Goal: Transaction & Acquisition: Purchase product/service

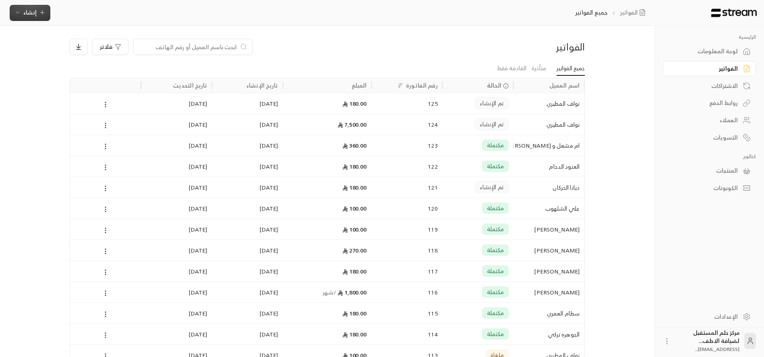
click at [27, 5] on button "إنشاء" at bounding box center [30, 13] width 41 height 16
click at [50, 42] on div "إنشاء فاتورة مرة واحدة بسهولة للمعاملات السريعة." at bounding box center [70, 50] width 102 height 16
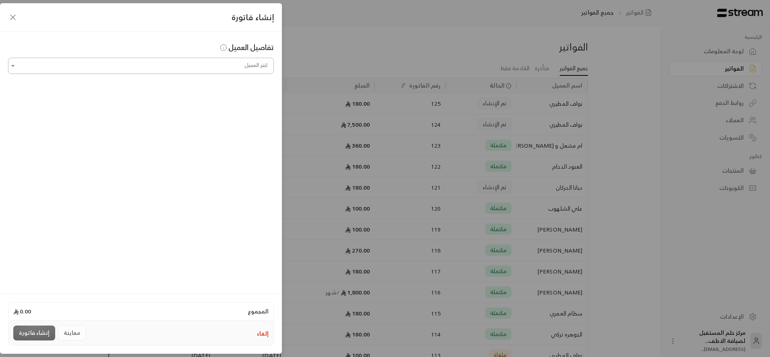
click at [212, 66] on input "اختر العميل" at bounding box center [141, 66] width 266 height 14
type input "*"
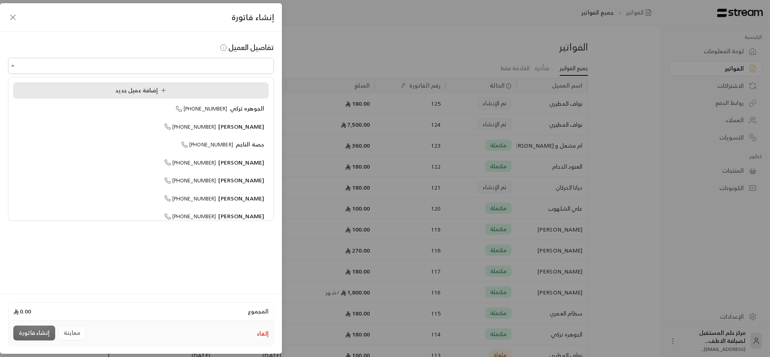
click at [213, 85] on li "إضافة عميل جديد" at bounding box center [140, 90] width 255 height 16
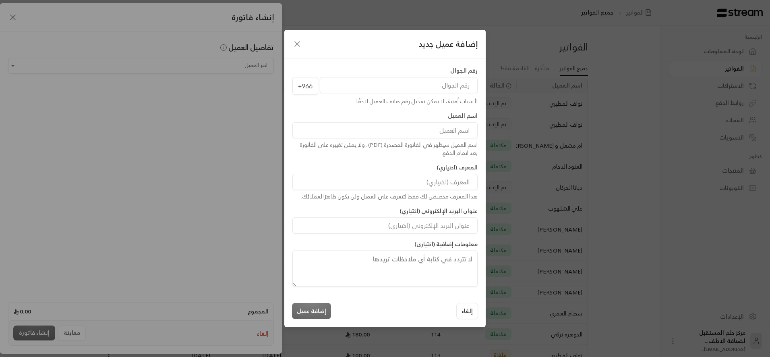
click at [470, 85] on input "tel" at bounding box center [399, 85] width 158 height 16
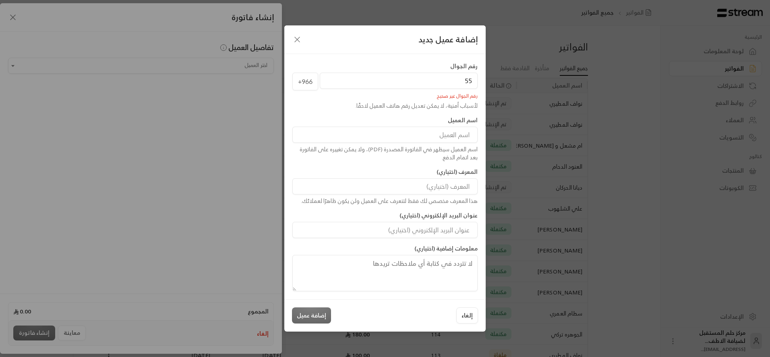
type input "5"
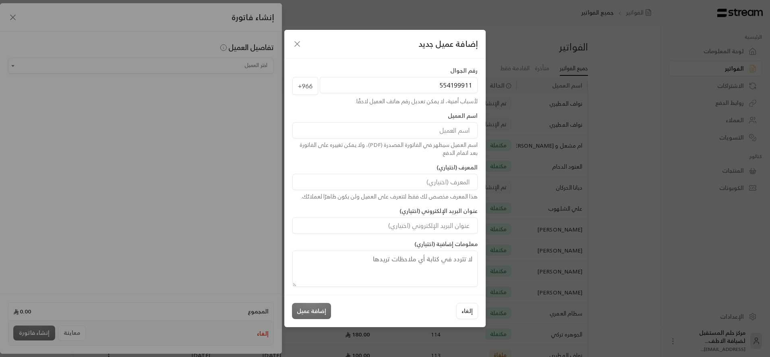
type input "554199911"
click at [413, 128] on input at bounding box center [385, 130] width 185 height 16
type input "[PERSON_NAME]"
click at [310, 309] on button "إضافة عميل" at bounding box center [311, 311] width 39 height 16
type input "**********"
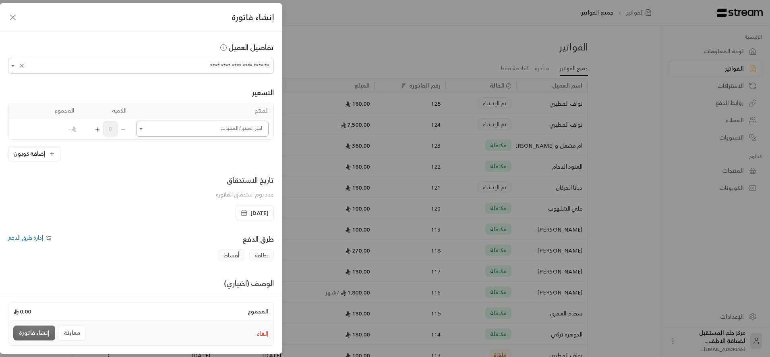
click at [235, 135] on input "اختر العميل" at bounding box center [202, 129] width 133 height 14
click at [235, 211] on span "الفصل الدراسي الأول" at bounding box center [234, 210] width 52 height 10
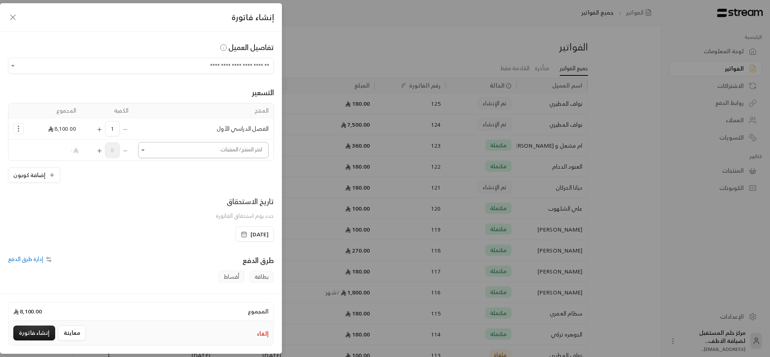
click at [239, 156] on input "اختر العميل" at bounding box center [203, 150] width 131 height 14
click at [232, 284] on li "زي مدرسي" at bounding box center [205, 290] width 116 height 16
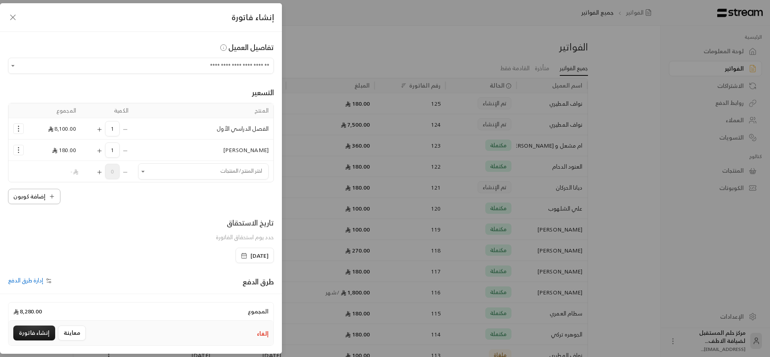
click at [50, 203] on button "إضافة كوبون" at bounding box center [34, 196] width 52 height 15
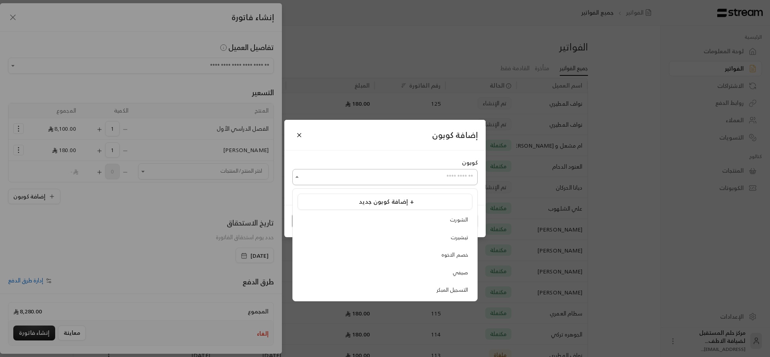
click at [420, 183] on input "اختر العميل" at bounding box center [385, 177] width 185 height 14
click at [421, 284] on li "التسجيل المبكر" at bounding box center [385, 289] width 175 height 15
type input "**********"
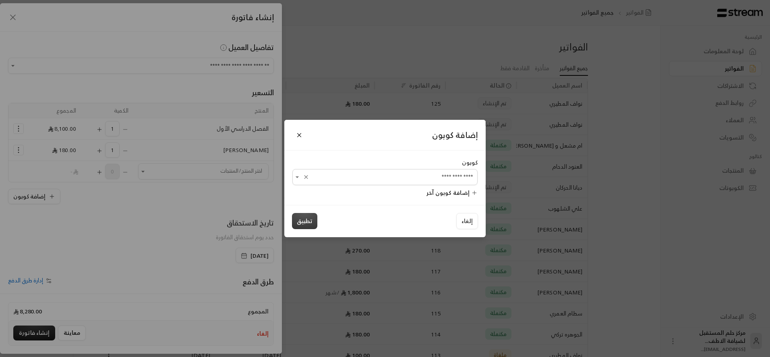
click at [296, 218] on button "تطبيق" at bounding box center [304, 221] width 25 height 16
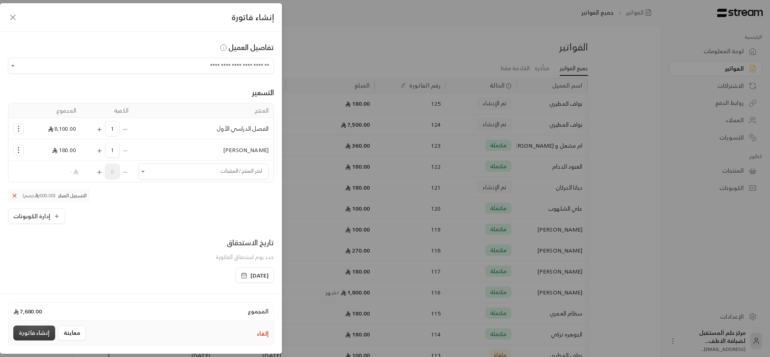
click at [36, 336] on button "إنشاء فاتورة" at bounding box center [34, 332] width 42 height 15
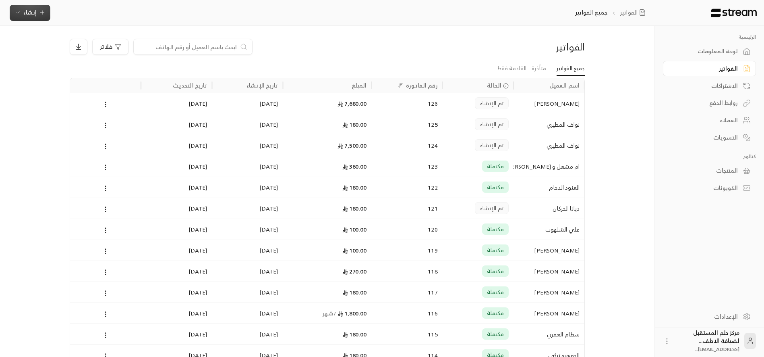
click at [27, 18] on button "إنشاء" at bounding box center [30, 13] width 41 height 16
click at [72, 80] on div "أتمتة الفواتير المتكررة للفواتير المستمرة." at bounding box center [70, 79] width 102 height 8
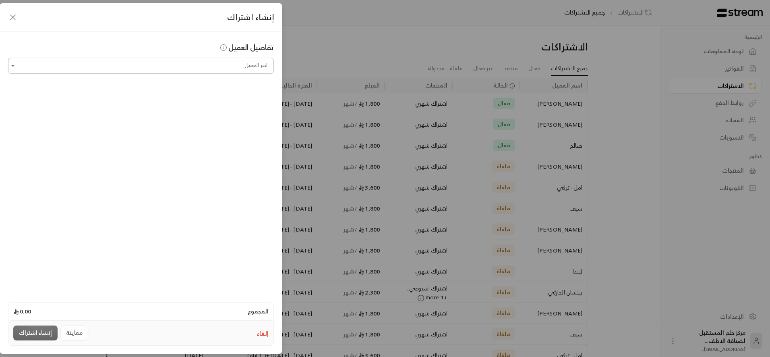
click at [120, 60] on input "اختر العميل" at bounding box center [141, 66] width 266 height 14
type input "*"
click at [216, 113] on span "+966554199911" at bounding box center [190, 108] width 52 height 9
type input "**********"
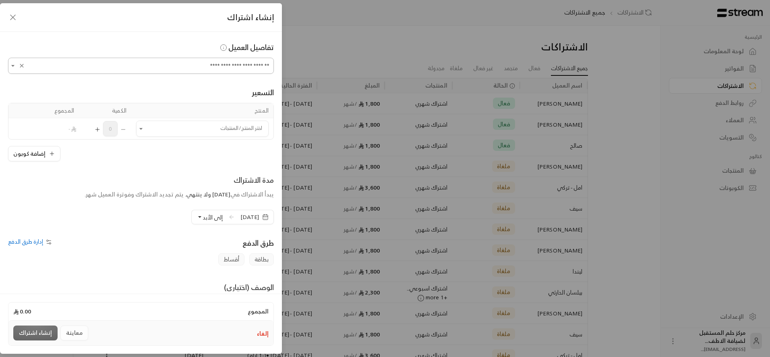
click at [24, 65] on icon "Clear" at bounding box center [22, 65] width 6 height 6
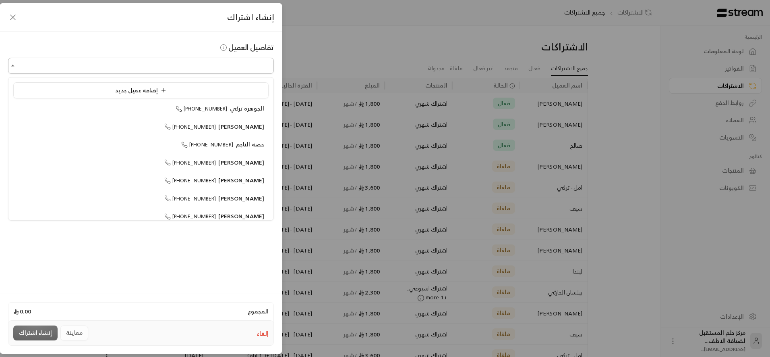
click at [45, 66] on input "اختر العميل" at bounding box center [141, 66] width 266 height 14
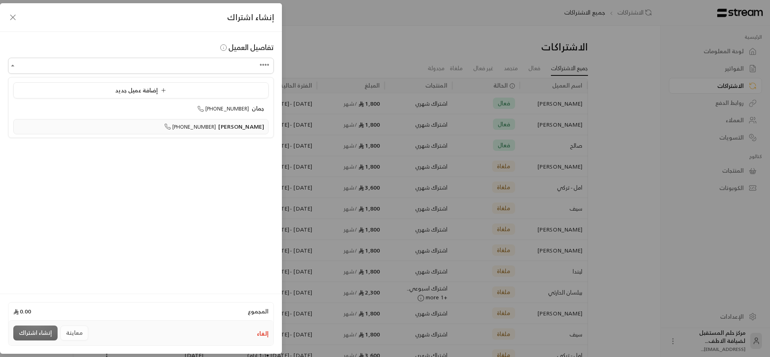
click at [123, 129] on div "جمان عبدالحكيم +966565775519" at bounding box center [141, 126] width 247 height 8
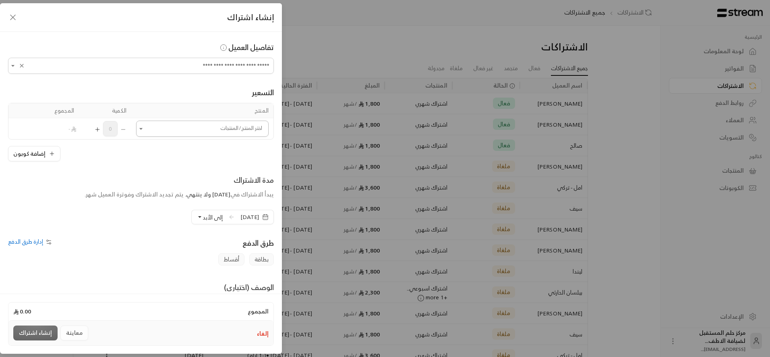
type input "**********"
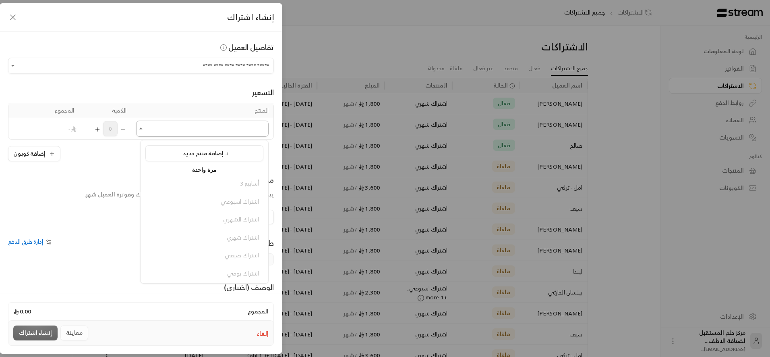
click at [156, 122] on input "اختر العميل" at bounding box center [202, 129] width 133 height 14
click at [230, 257] on span "اشتراك شهري" at bounding box center [243, 254] width 32 height 10
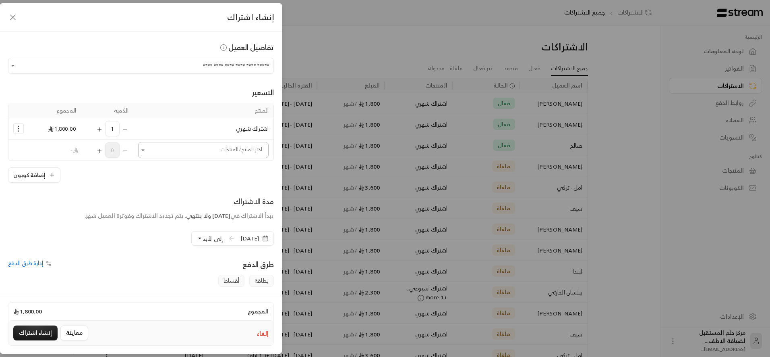
click at [192, 153] on input "اختر العميل" at bounding box center [203, 150] width 131 height 14
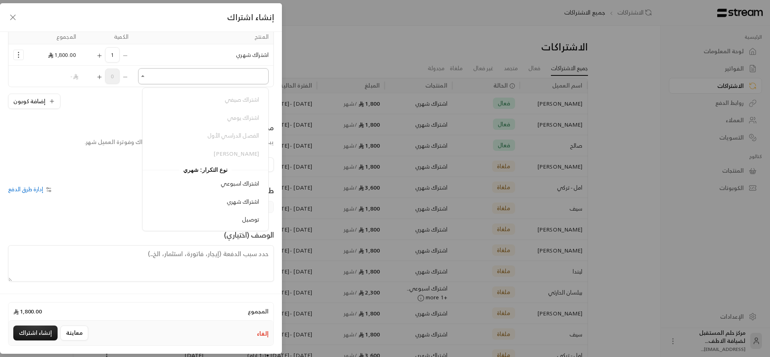
scroll to position [0, 0]
click at [95, 95] on div "إضافة كوبون" at bounding box center [141, 100] width 266 height 15
click at [212, 162] on div "إلى الأبد" at bounding box center [209, 164] width 36 height 15
click at [207, 162] on span "إلى الأبد" at bounding box center [213, 165] width 20 height 10
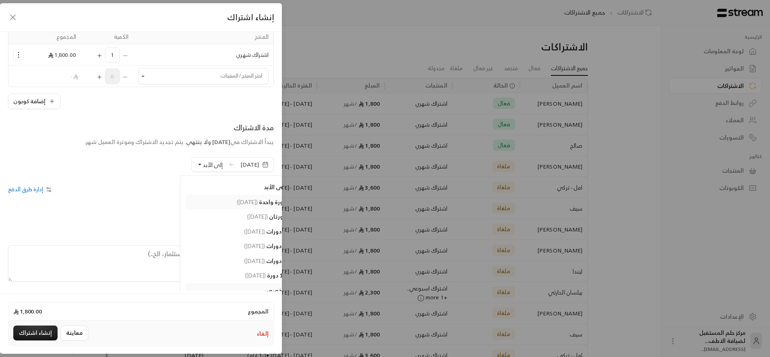
click at [237, 198] on span "( 27/09/2025 )" at bounding box center [247, 201] width 21 height 7
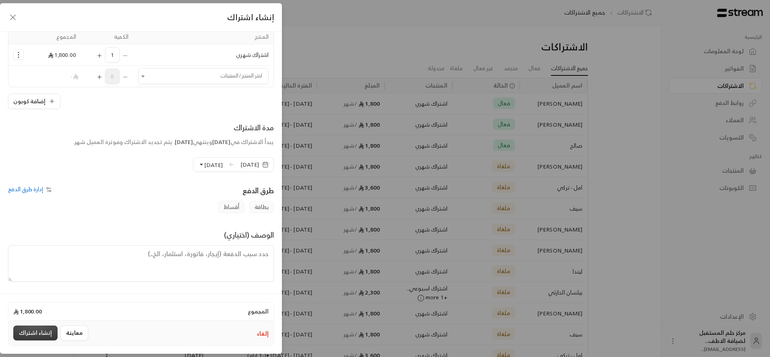
click at [35, 332] on button "إنشاء اشتراك" at bounding box center [35, 332] width 44 height 15
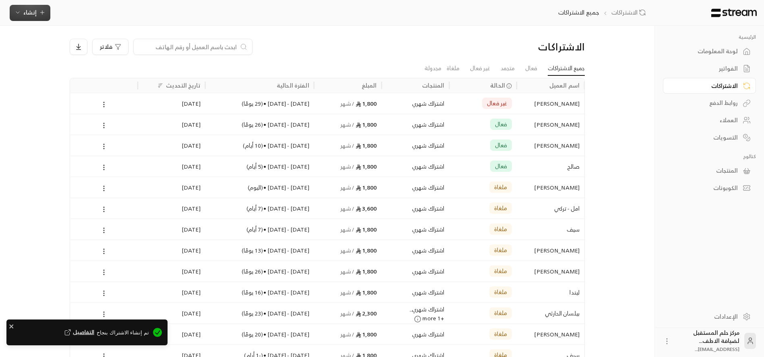
click at [37, 17] on button "إنشاء" at bounding box center [30, 13] width 41 height 16
click at [53, 36] on div "فوري" at bounding box center [70, 38] width 102 height 10
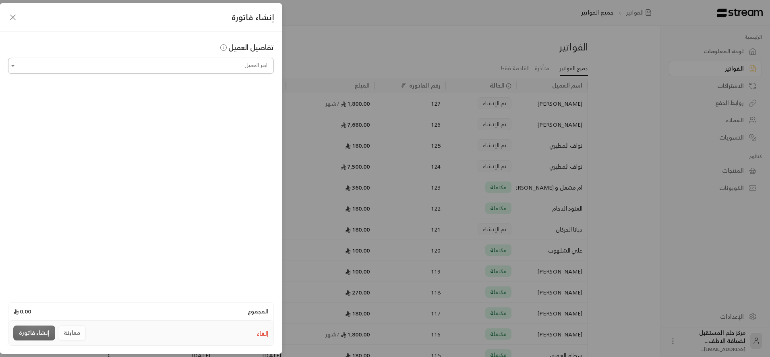
click at [151, 60] on input "اختر العميل" at bounding box center [141, 66] width 266 height 14
click at [170, 126] on icon at bounding box center [167, 126] width 5 height 5
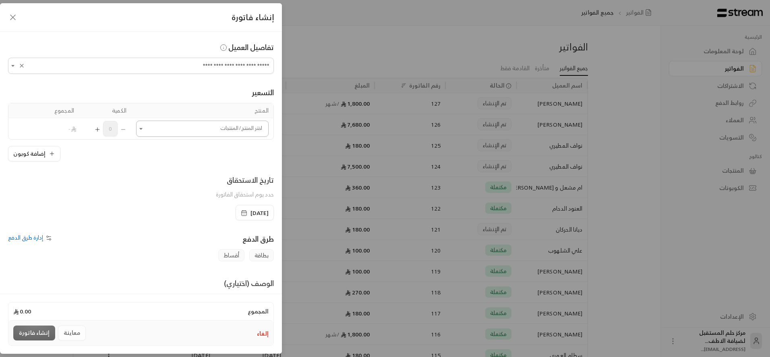
type input "**********"
click at [183, 126] on input "اختر العميل" at bounding box center [202, 129] width 133 height 14
click at [222, 202] on div "زي مدرسي" at bounding box center [204, 206] width 109 height 8
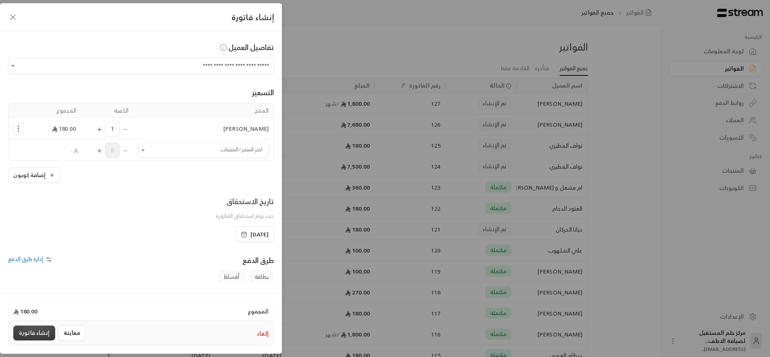
click at [16, 335] on button "إنشاء فاتورة" at bounding box center [34, 332] width 42 height 15
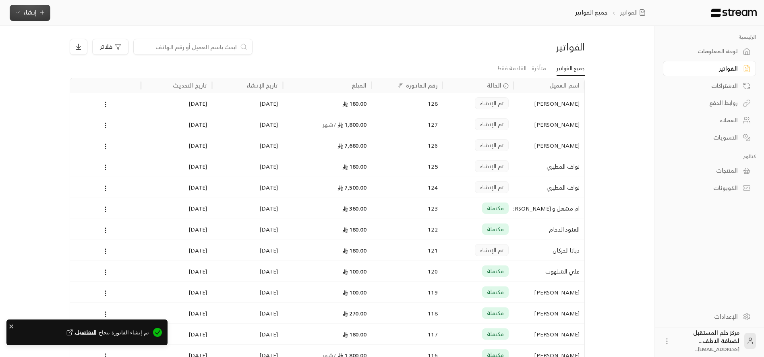
click at [21, 14] on span "إنشاء" at bounding box center [30, 12] width 31 height 10
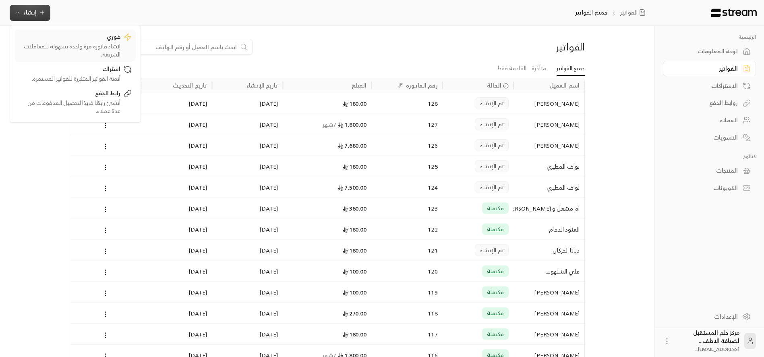
click at [93, 50] on div "إنشاء فاتورة مرة واحدة بسهولة للمعاملات السريعة." at bounding box center [70, 50] width 102 height 16
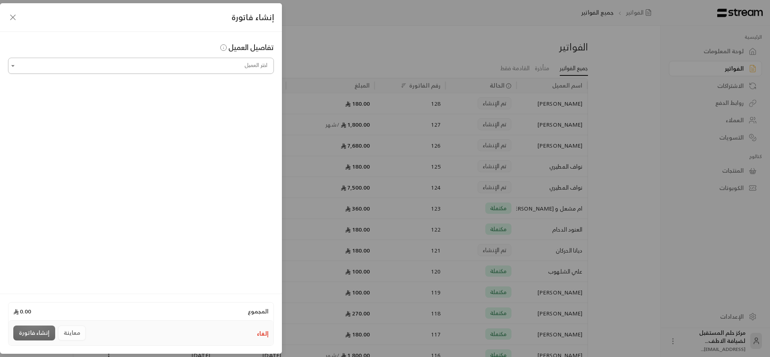
click at [157, 71] on input "اختر العميل" at bounding box center [141, 66] width 266 height 14
type input "***"
drag, startPoint x: 251, startPoint y: 62, endPoint x: 289, endPoint y: 66, distance: 37.7
click at [289, 66] on div "إنشاء فاتورة تفاصيل العميل اختر العميل *** اختر العميل المجموع 0.00 إلغاء معاين…" at bounding box center [385, 178] width 770 height 357
click at [251, 29] on div "إنشاء فاتورة" at bounding box center [141, 17] width 282 height 29
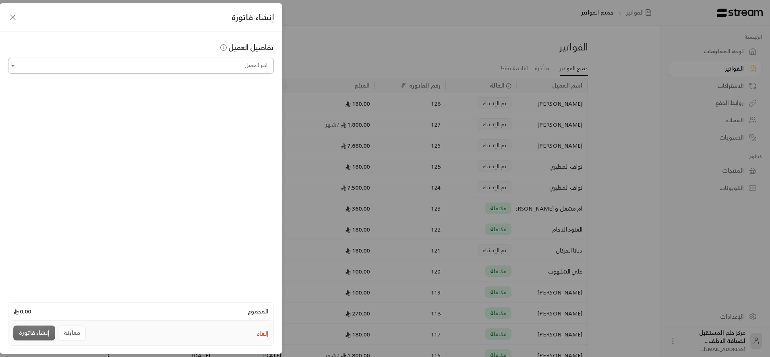
click at [244, 73] on div "اختر العميل" at bounding box center [141, 66] width 266 height 16
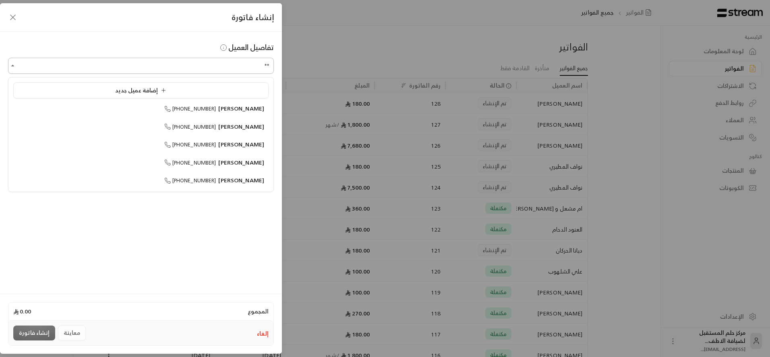
type input "***"
click at [251, 62] on input "***" at bounding box center [141, 66] width 266 height 14
drag, startPoint x: 263, startPoint y: 58, endPoint x: 276, endPoint y: 58, distance: 13.3
click at [276, 58] on div "اختر العميل *** اختر العميل" at bounding box center [141, 66] width 274 height 16
drag, startPoint x: 255, startPoint y: 64, endPoint x: 318, endPoint y: 70, distance: 63.5
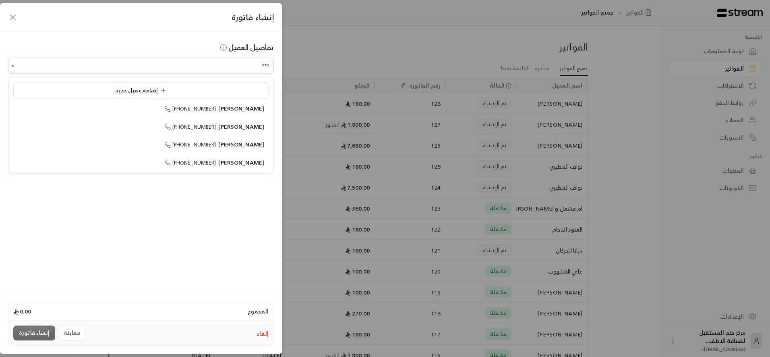
click at [318, 70] on div "إنشاء فاتورة تفاصيل العميل اختر العميل *** اختر العميل المجموع 0.00 إلغاء معاين…" at bounding box center [385, 178] width 770 height 357
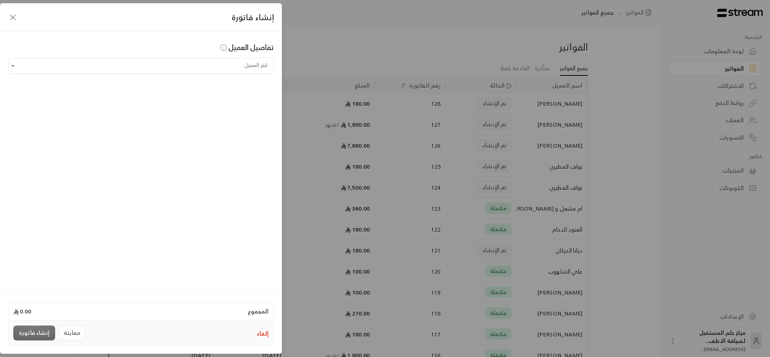
click at [11, 18] on icon "button" at bounding box center [13, 17] width 10 height 10
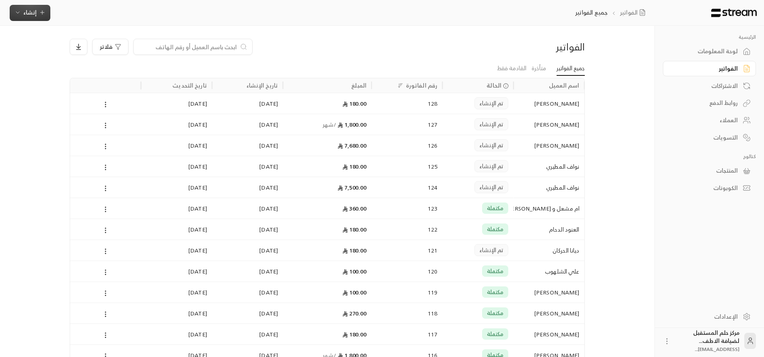
click at [21, 16] on span "إنشاء" at bounding box center [30, 12] width 31 height 10
click at [93, 70] on div "اشتراك" at bounding box center [70, 70] width 102 height 10
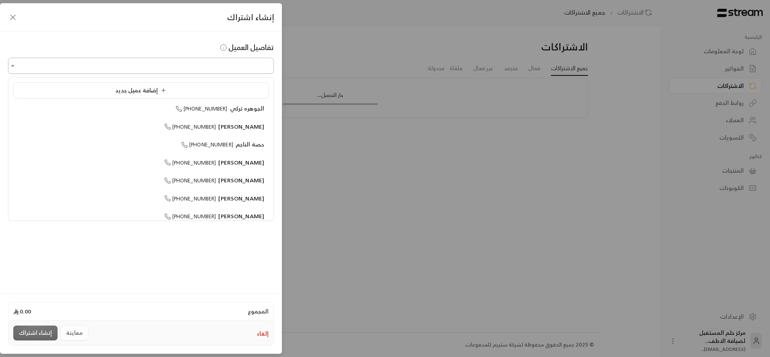
click at [149, 66] on input "اختر العميل" at bounding box center [141, 66] width 266 height 14
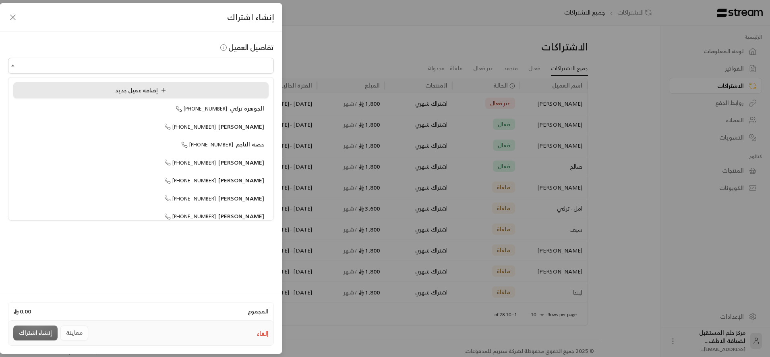
click at [158, 88] on span "إضافة عميل جديد" at bounding box center [142, 90] width 54 height 10
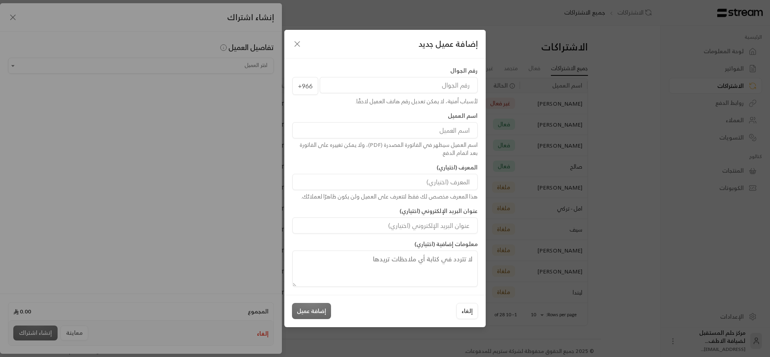
click at [383, 85] on input "tel" at bounding box center [399, 85] width 158 height 16
type input "580107746"
click at [438, 126] on input at bounding box center [385, 130] width 185 height 16
type input "[PERSON_NAME]"
click at [307, 312] on button "إضافة عميل" at bounding box center [311, 311] width 39 height 16
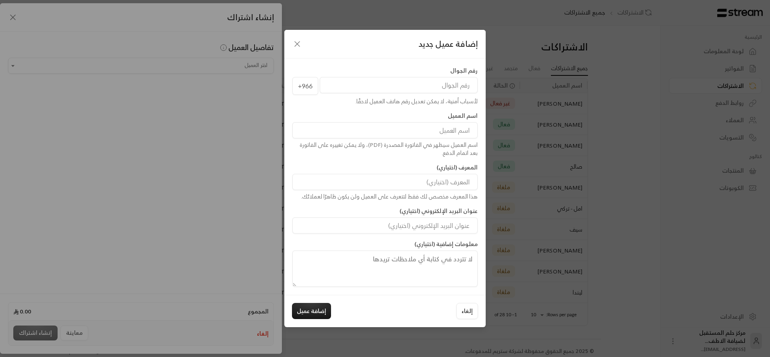
type input "**********"
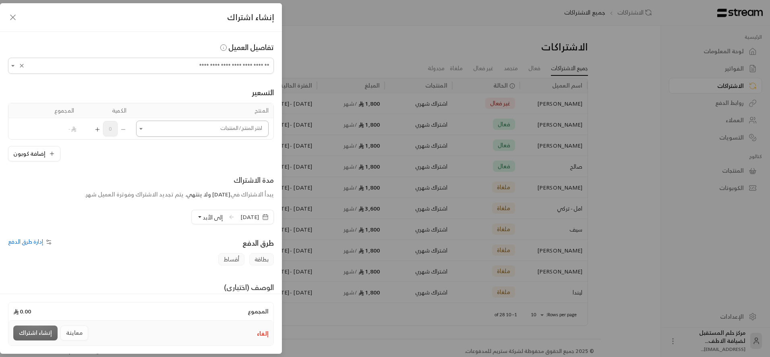
click at [227, 124] on input "اختر العميل" at bounding box center [202, 129] width 133 height 14
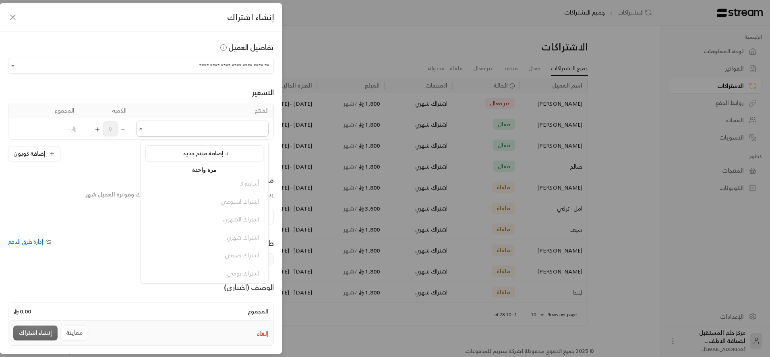
scroll to position [103, 0]
click at [239, 256] on span "اشتراك شهري" at bounding box center [243, 254] width 32 height 10
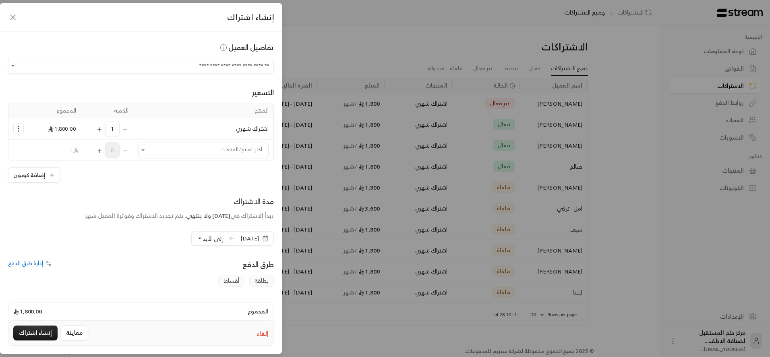
click at [197, 241] on button "إلى الأبد" at bounding box center [210, 238] width 26 height 14
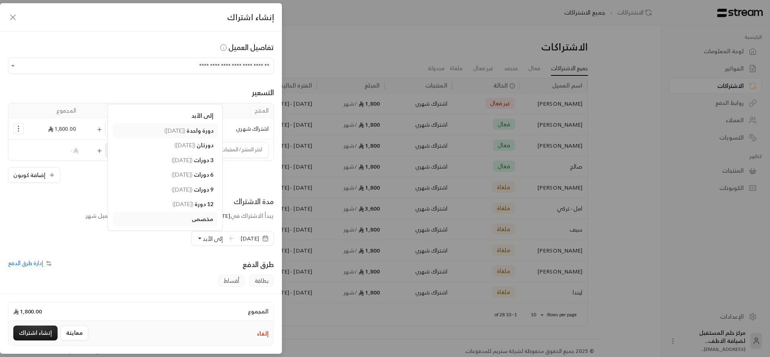
click at [188, 129] on span "دورة واحدة" at bounding box center [200, 130] width 27 height 7
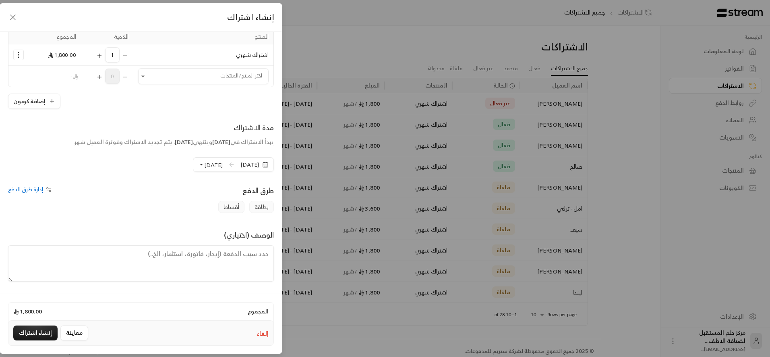
scroll to position [0, 0]
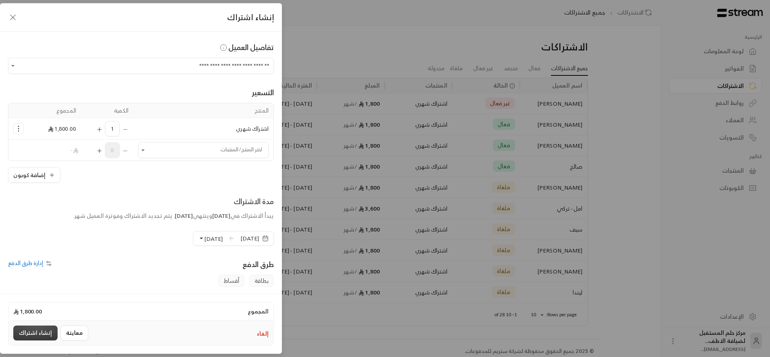
click at [47, 328] on button "إنشاء اشتراك" at bounding box center [35, 332] width 44 height 15
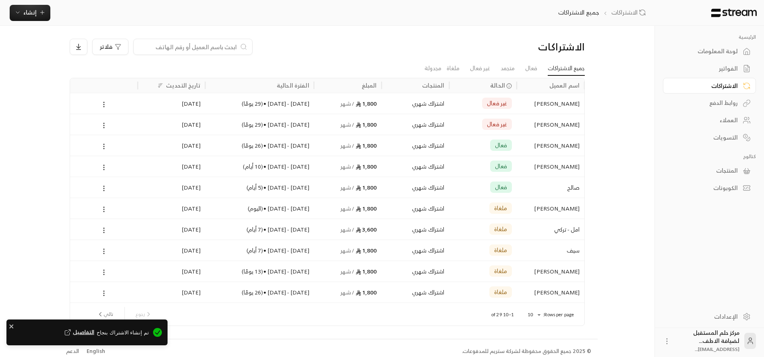
click at [38, 22] on div "الاشتراكات جميع الاشتراكات إنشاء فوري إنشاء فاتورة مرة واحدة بسهولة للمعاملات ا…" at bounding box center [329, 13] width 658 height 26
drag, startPoint x: 38, startPoint y: 22, endPoint x: 41, endPoint y: 10, distance: 12.8
click at [41, 10] on icon "button" at bounding box center [42, 12] width 6 height 6
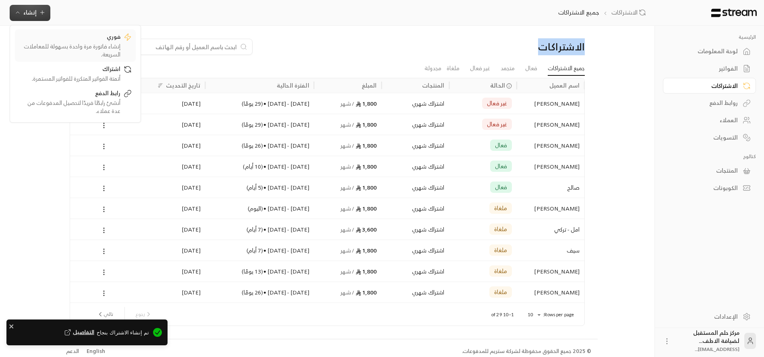
click at [47, 52] on div "إنشاء فاتورة مرة واحدة بسهولة للمعاملات السريعة." at bounding box center [70, 50] width 102 height 16
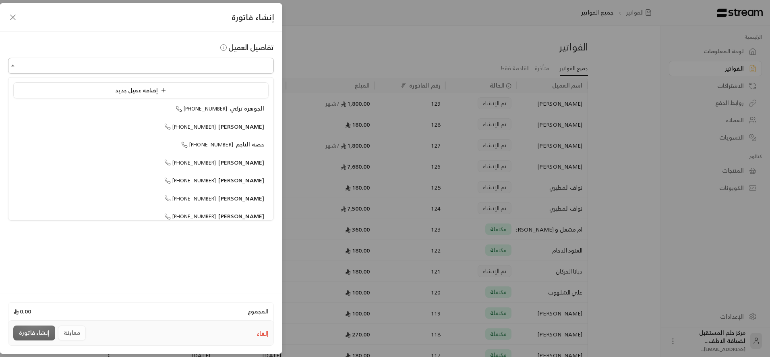
click at [145, 71] on input "اختر العميل" at bounding box center [141, 66] width 266 height 14
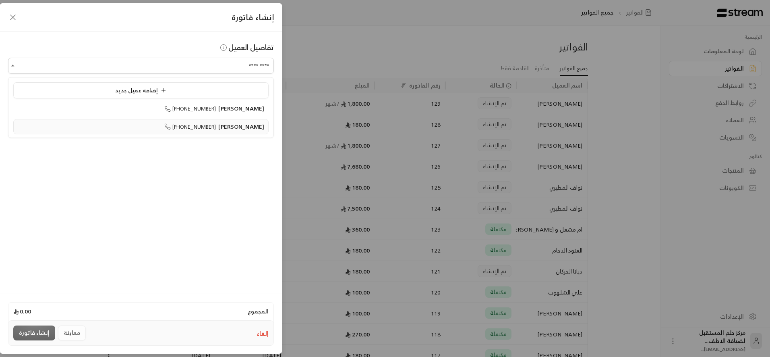
click at [219, 119] on li "عبدالعزيز الهزاع +966580107746" at bounding box center [140, 127] width 255 height 16
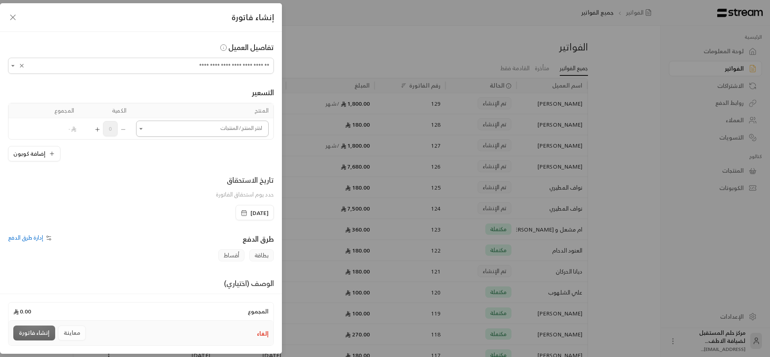
type input "**********"
click at [216, 132] on input "اختر العميل" at bounding box center [202, 129] width 133 height 14
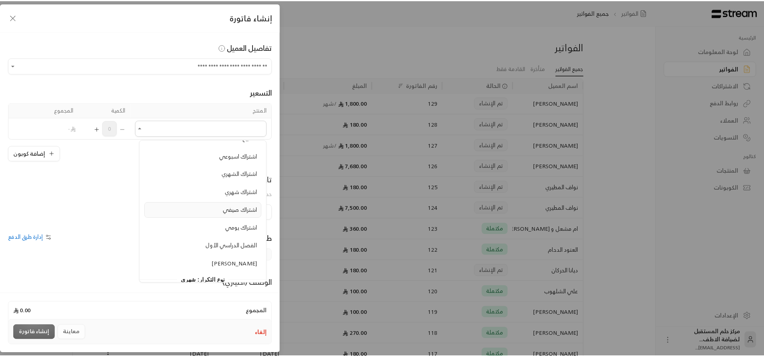
scroll to position [103, 0]
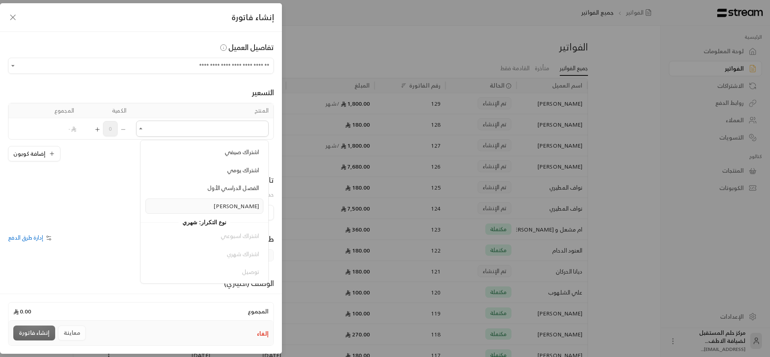
click at [241, 207] on span "زي مدرسي" at bounding box center [237, 206] width 46 height 10
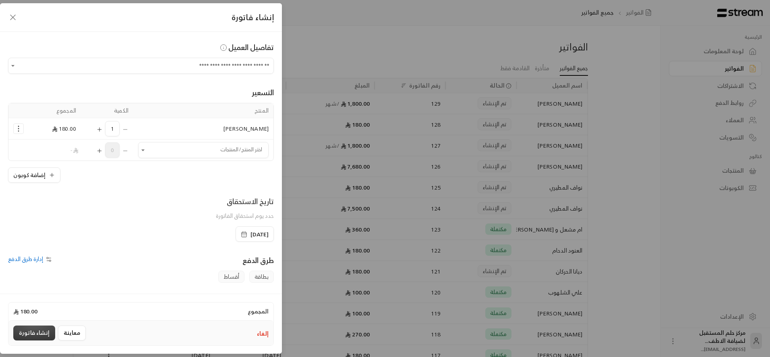
click at [35, 328] on button "إنشاء فاتورة" at bounding box center [34, 332] width 42 height 15
